Goal: Find specific page/section: Find specific page/section

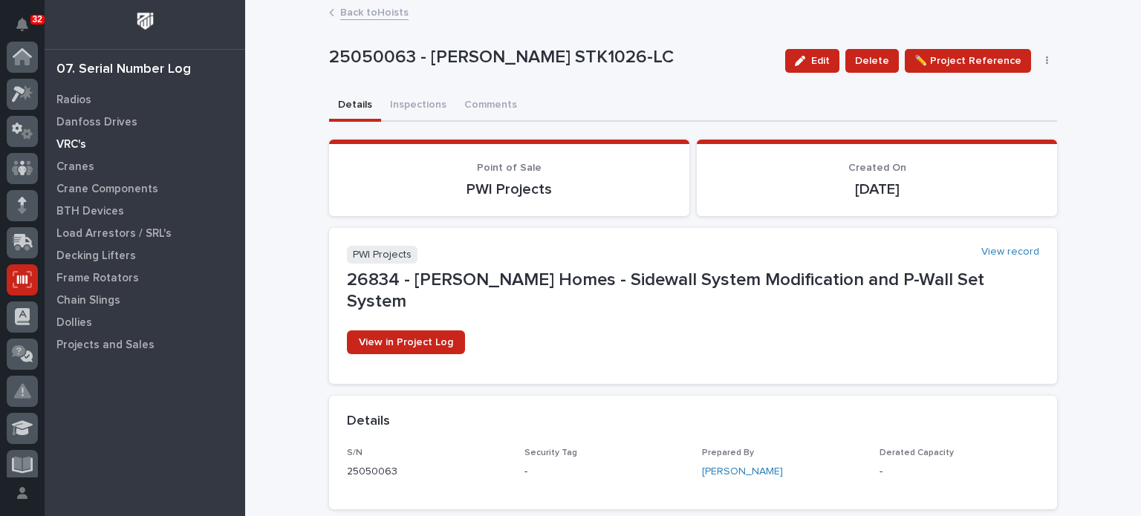
scroll to position [223, 0]
click at [88, 189] on p "Crane Components" at bounding box center [107, 189] width 102 height 13
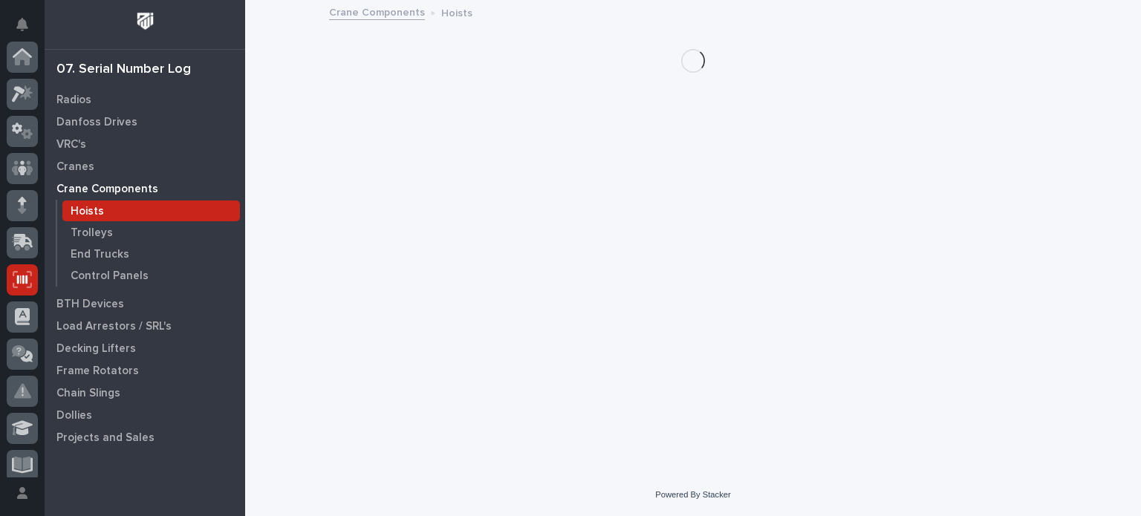
scroll to position [223, 0]
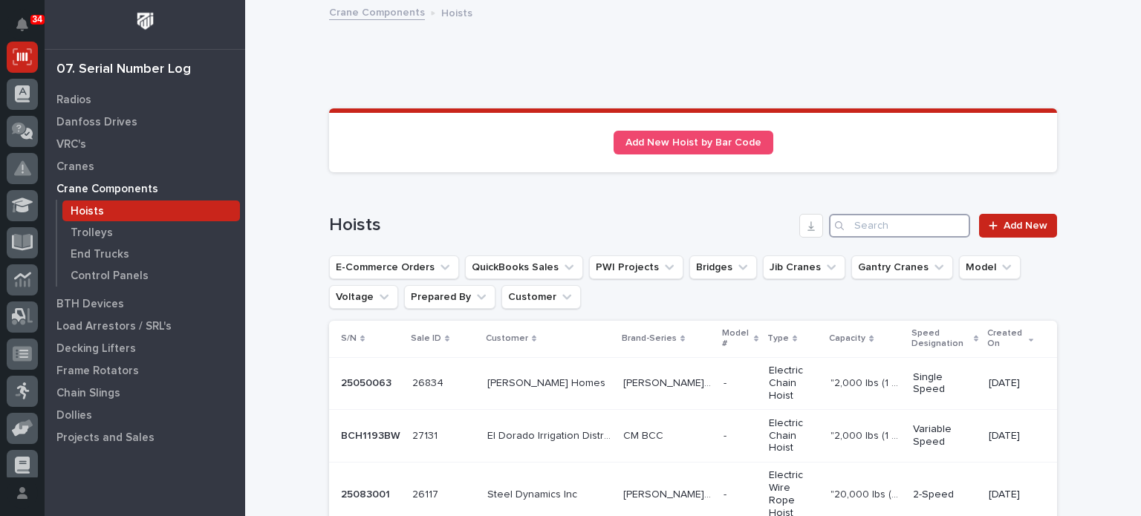
click at [892, 228] on input "Search" at bounding box center [899, 226] width 141 height 24
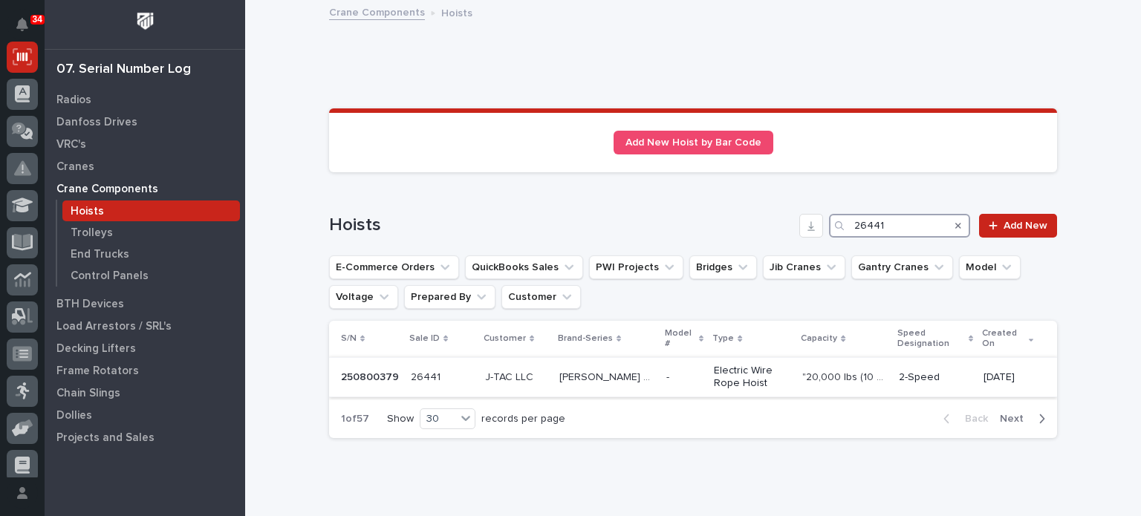
type input "26441"
click at [525, 377] on p "J-TAC LLC" at bounding box center [510, 377] width 51 height 16
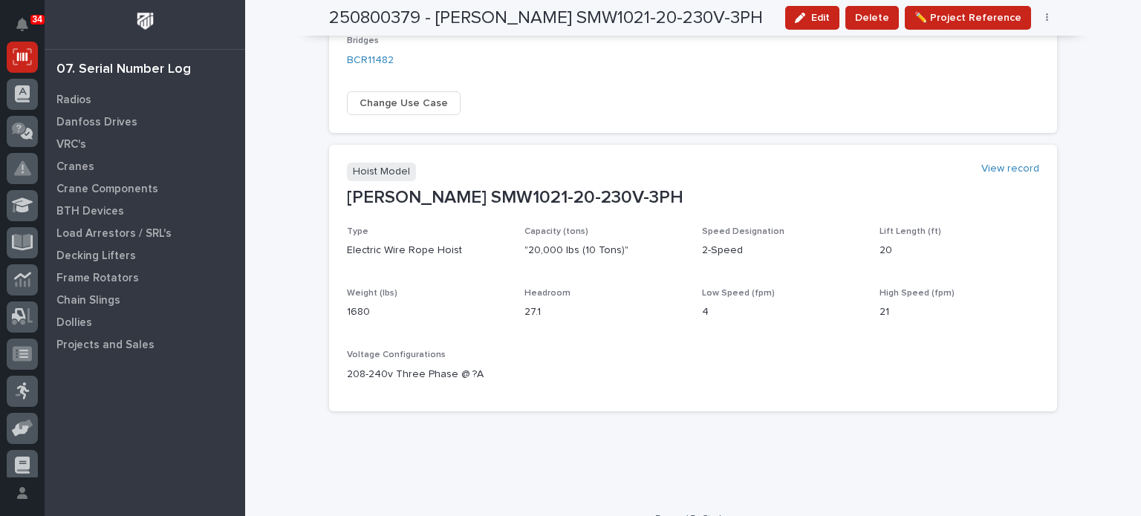
scroll to position [736, 0]
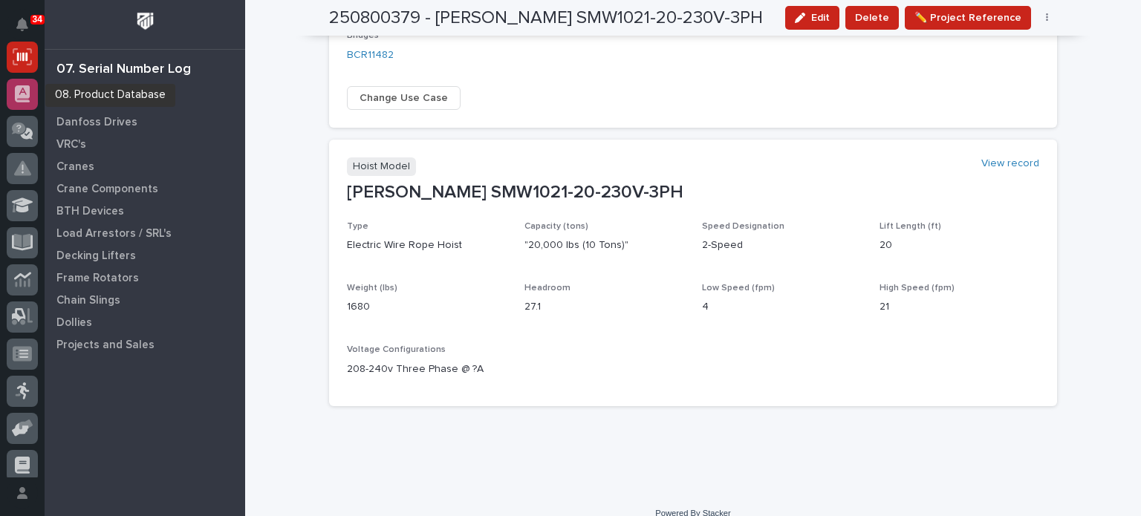
click at [13, 94] on div at bounding box center [22, 94] width 31 height 31
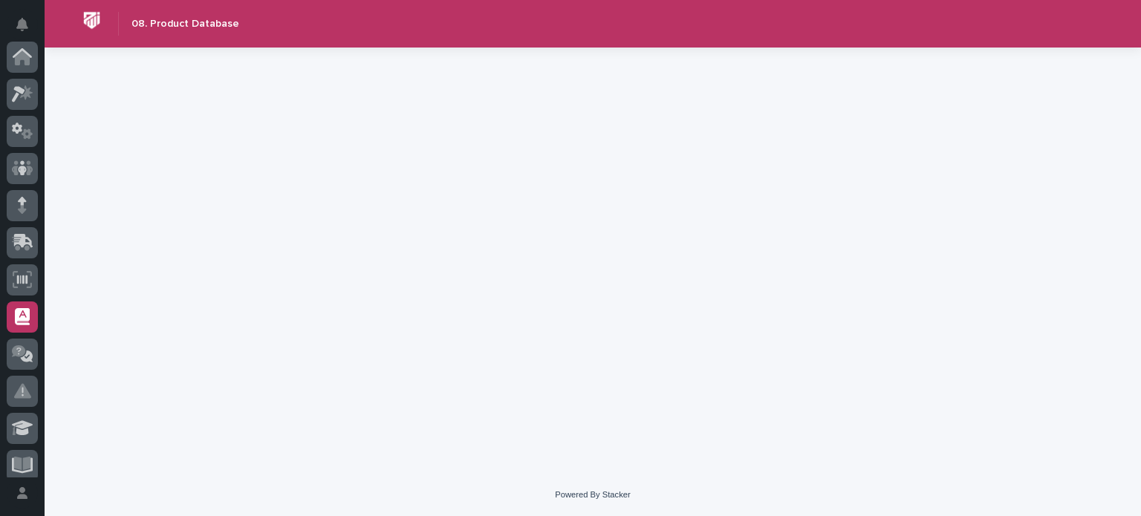
scroll to position [260, 0]
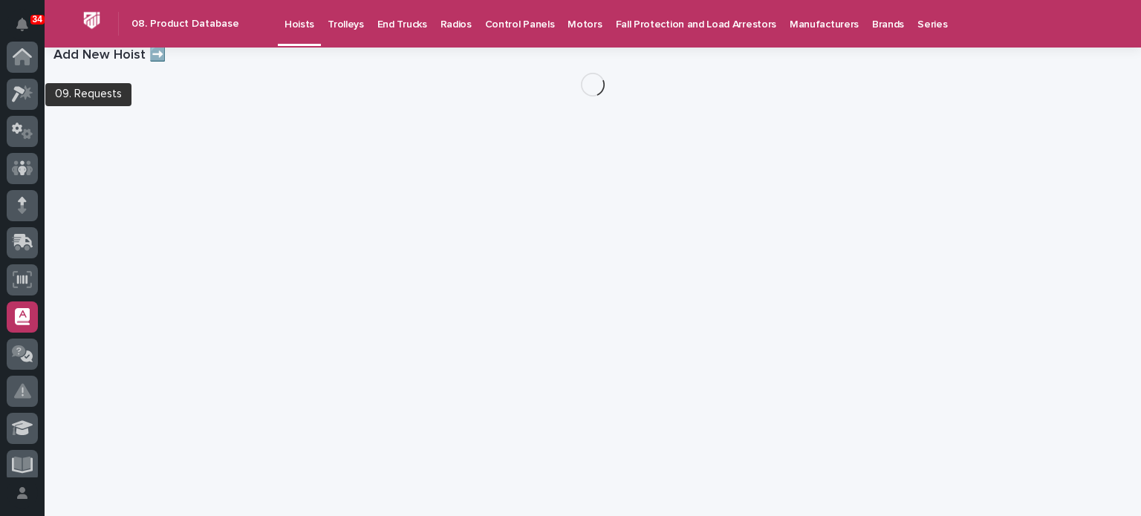
scroll to position [260, 0]
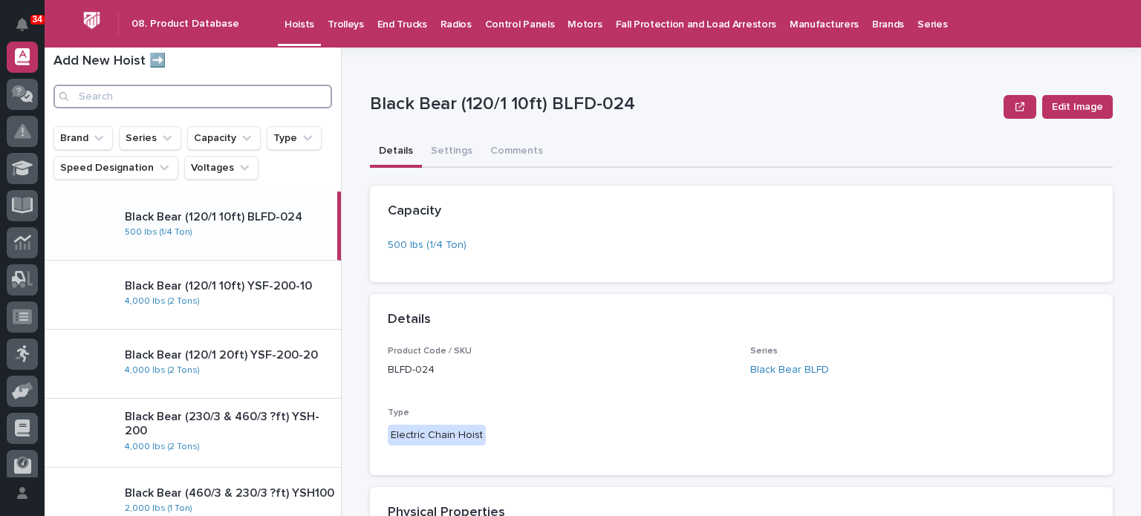
click at [241, 85] on input "Search" at bounding box center [192, 97] width 279 height 24
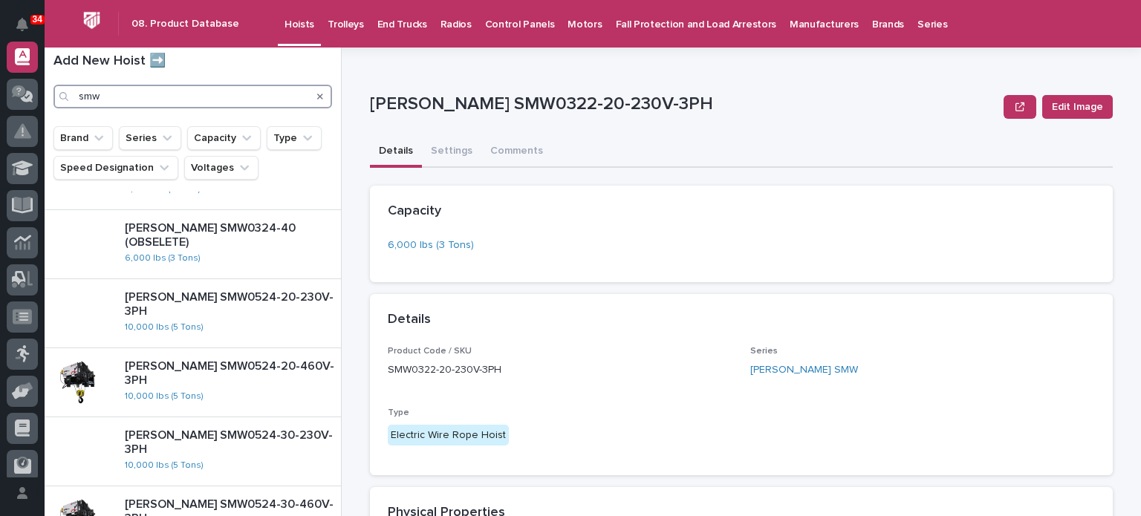
scroll to position [608, 0]
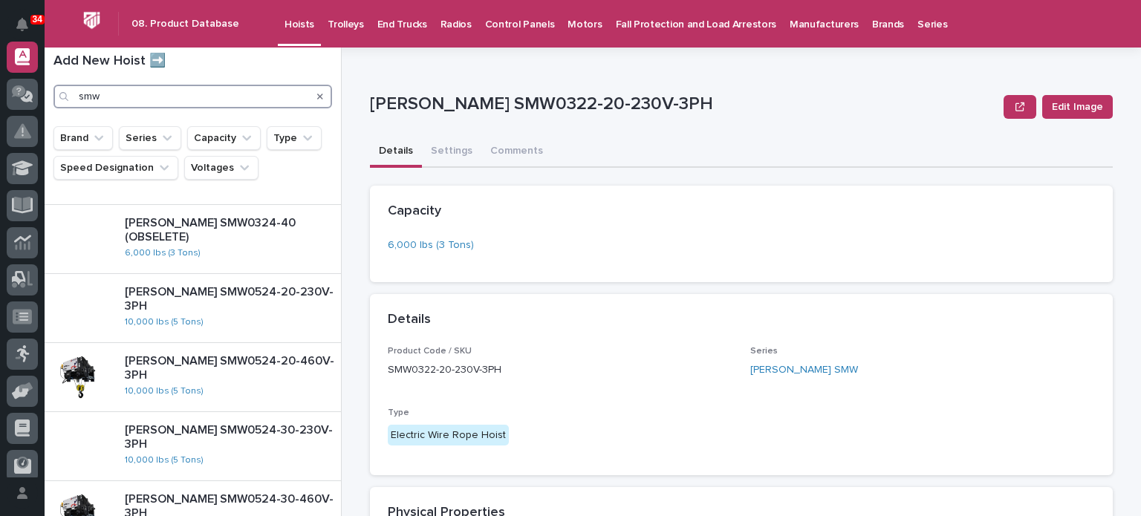
type input "smw"
click at [223, 297] on p "Starke SMW0524-20-230V-3PH" at bounding box center [230, 299] width 210 height 28
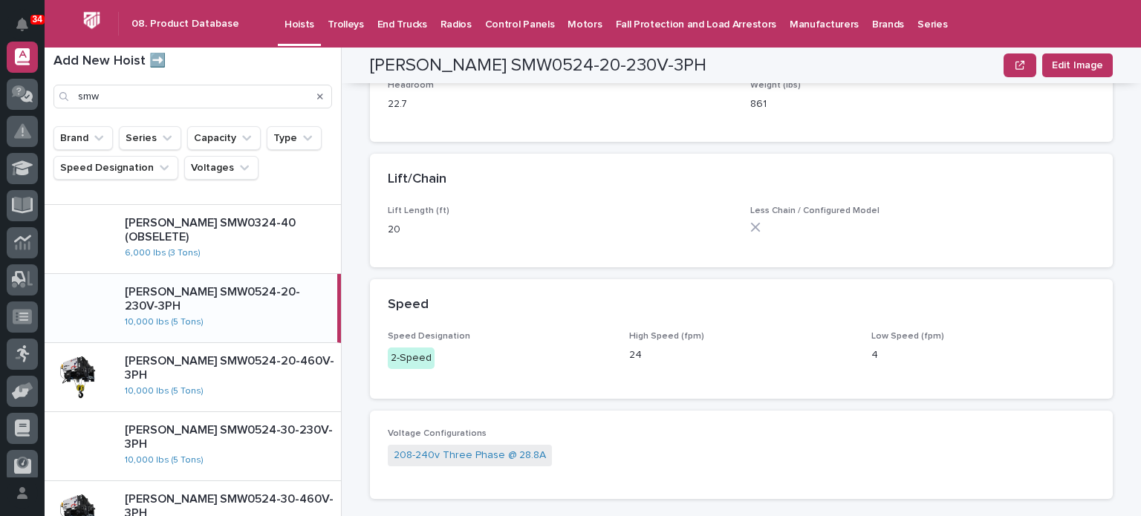
scroll to position [496, 0]
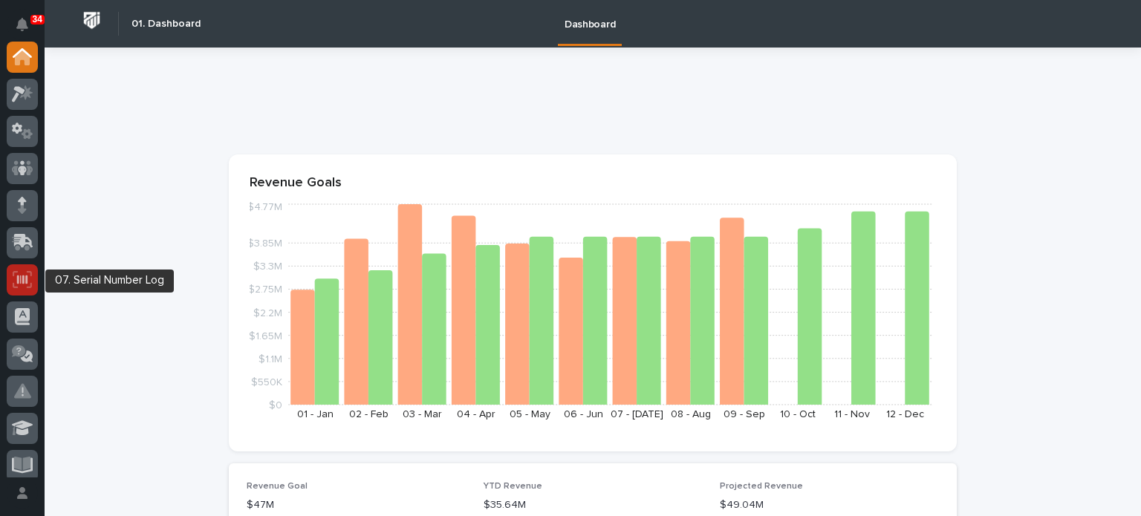
click at [24, 278] on icon at bounding box center [22, 279] width 10 height 9
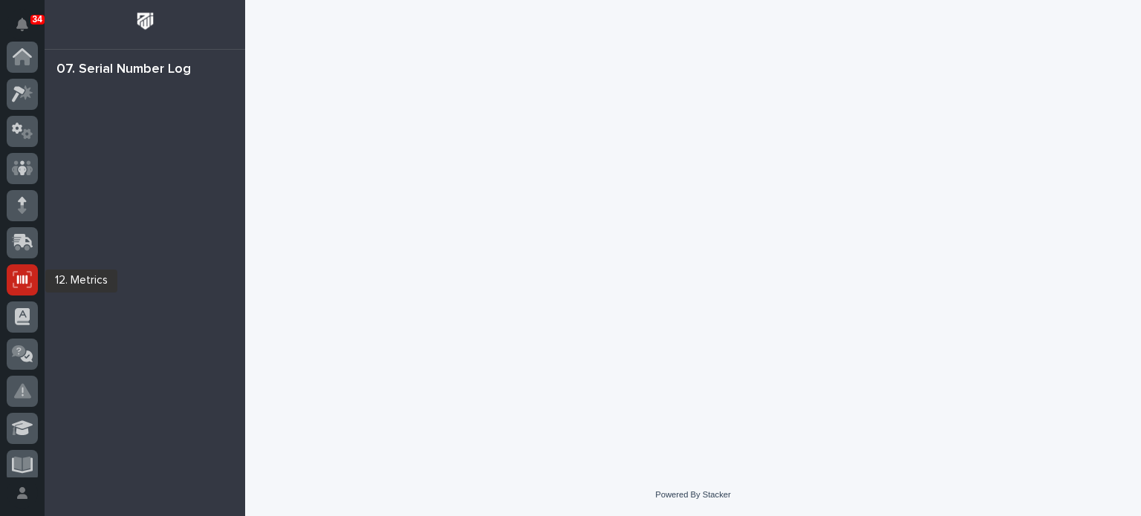
scroll to position [223, 0]
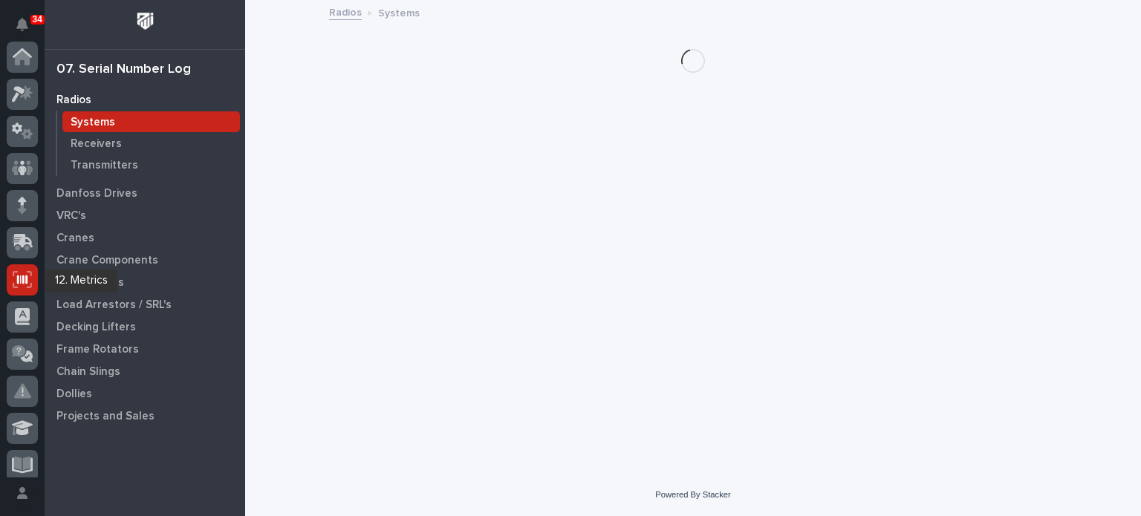
scroll to position [223, 0]
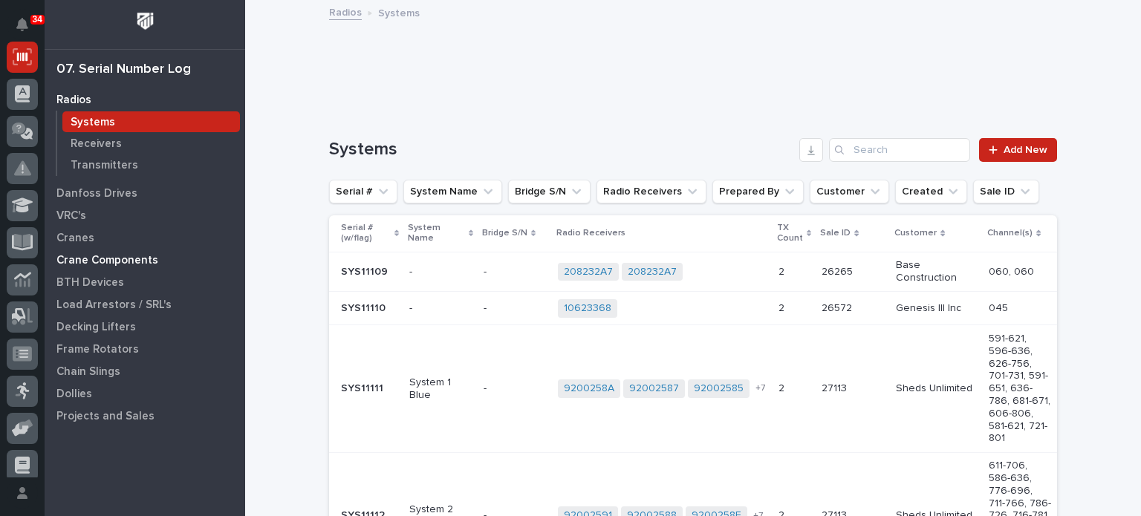
click at [82, 255] on p "Crane Components" at bounding box center [107, 260] width 102 height 13
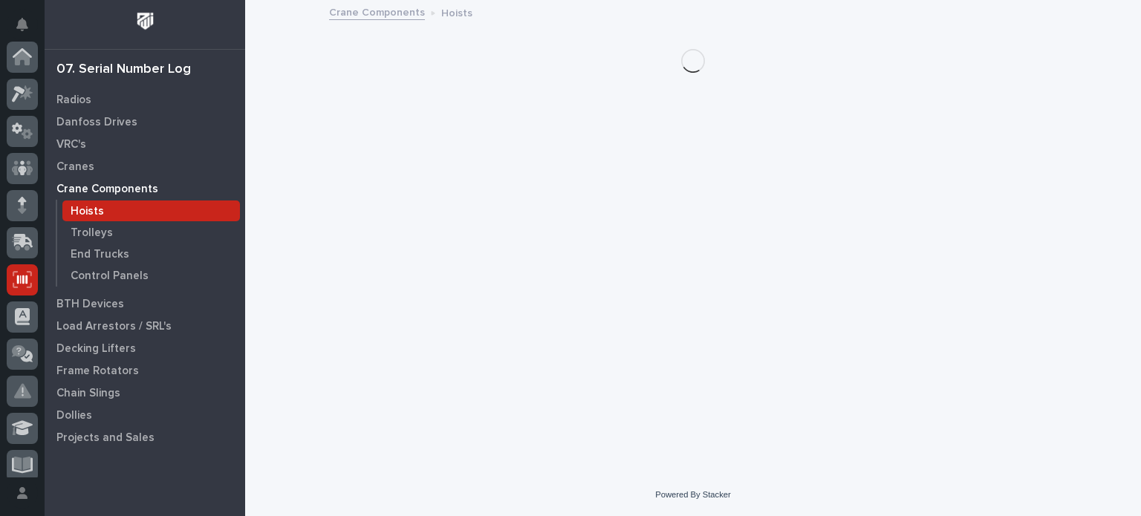
scroll to position [223, 0]
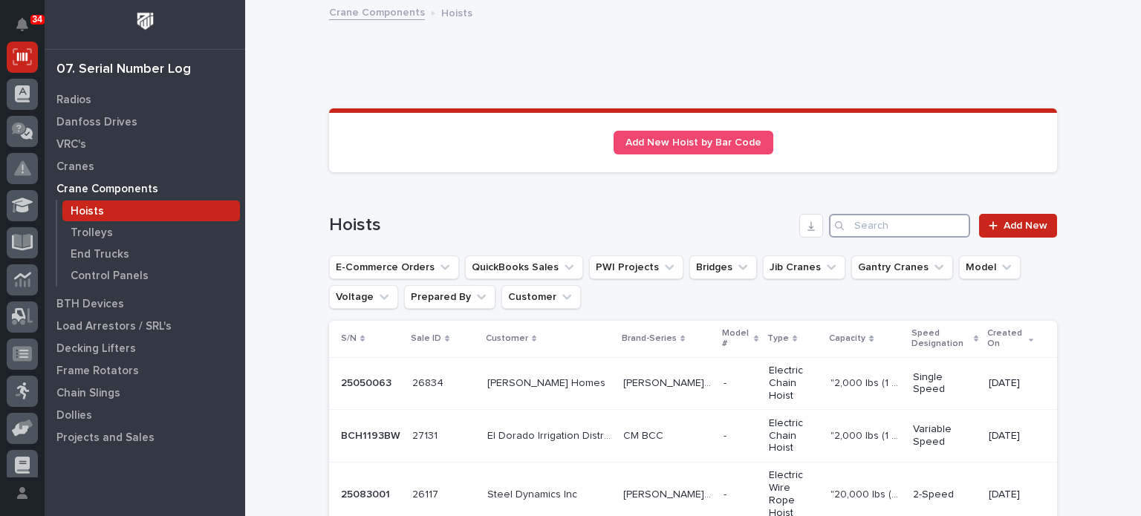
click at [849, 229] on input "Search" at bounding box center [899, 226] width 141 height 24
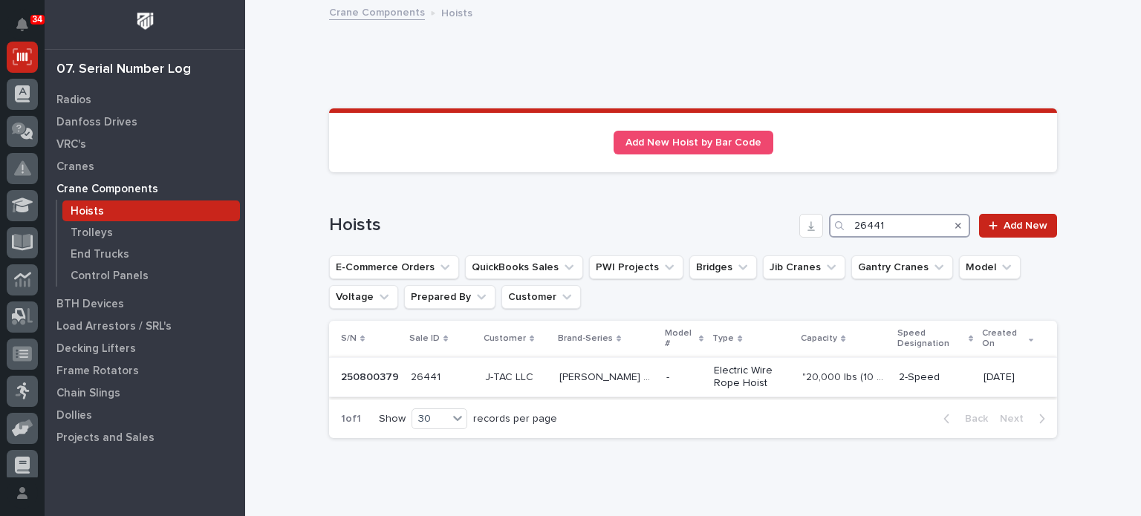
type input "26441"
click at [493, 375] on p "J-TAC LLC" at bounding box center [510, 377] width 51 height 16
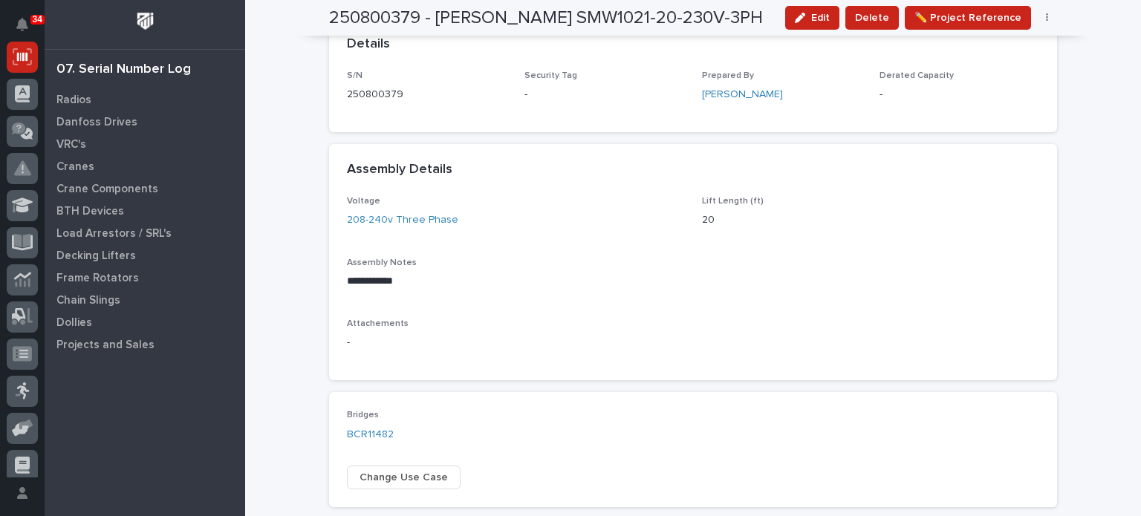
scroll to position [357, 0]
